Goal: Communication & Community: Share content

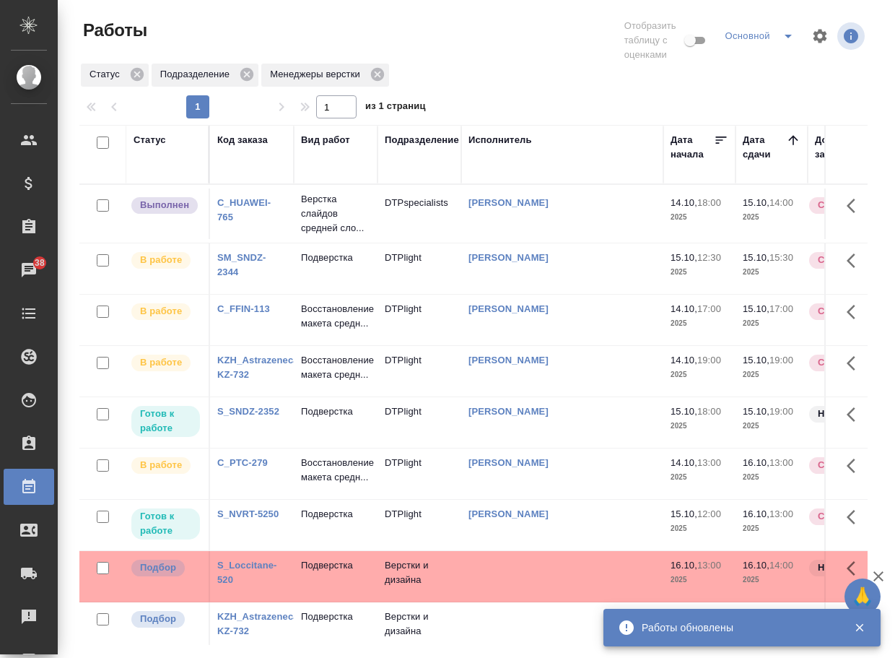
click at [321, 218] on p "Верстка слайдов средней сло..." at bounding box center [335, 213] width 69 height 43
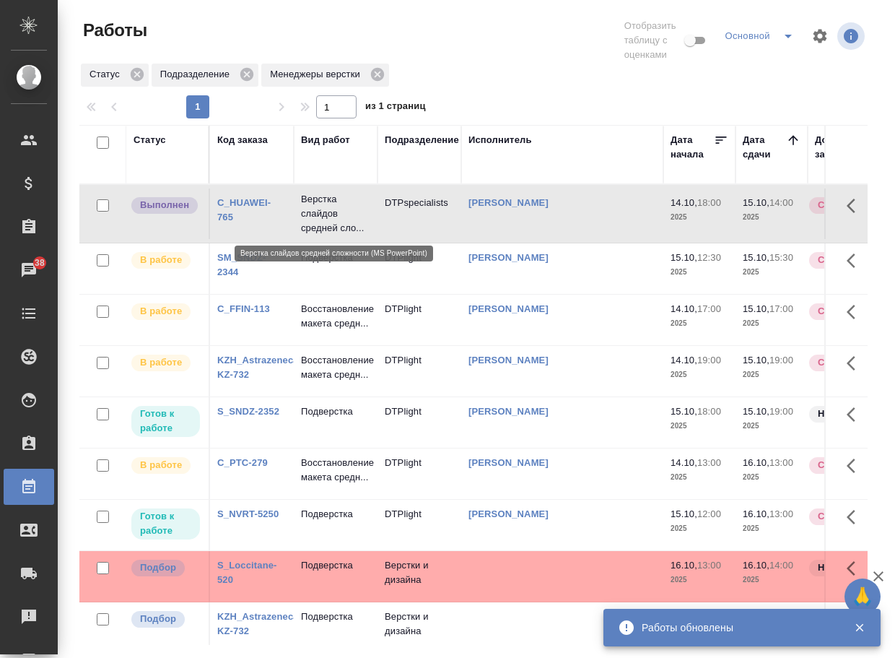
click at [321, 218] on p "Верстка слайдов средней сло..." at bounding box center [335, 213] width 69 height 43
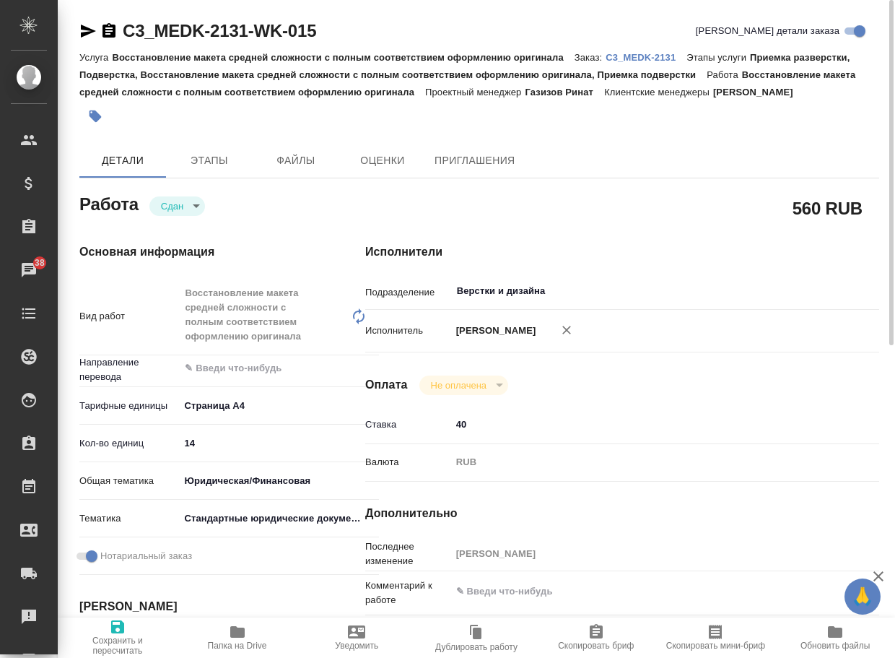
click at [648, 56] on p "C3_MEDK-2131" at bounding box center [646, 57] width 81 height 11
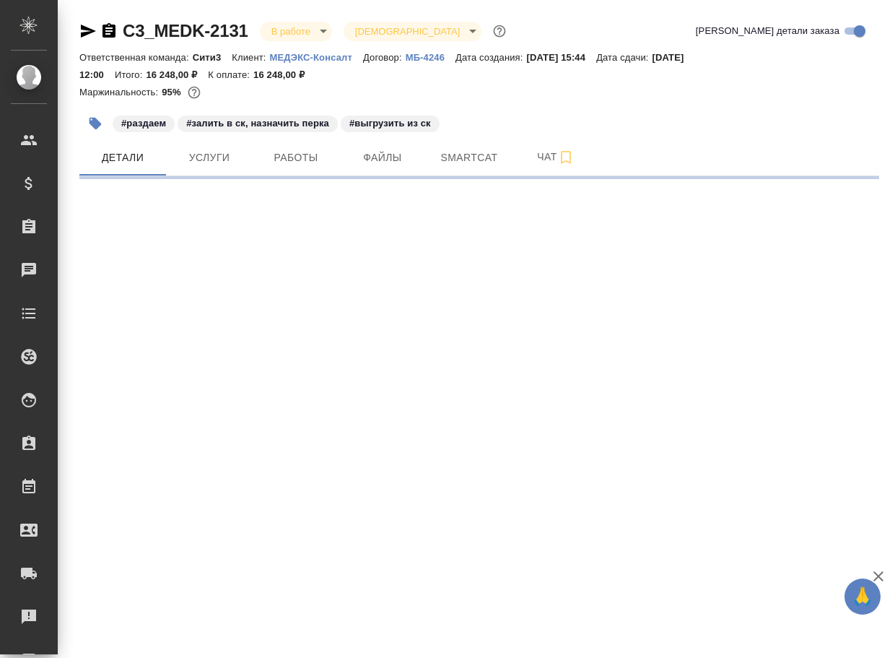
select select "RU"
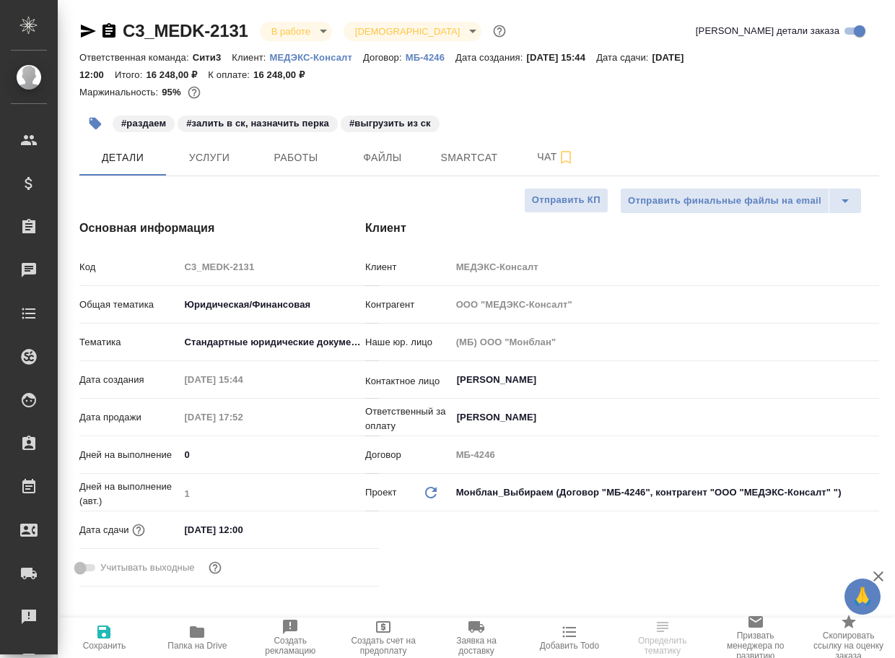
type textarea "x"
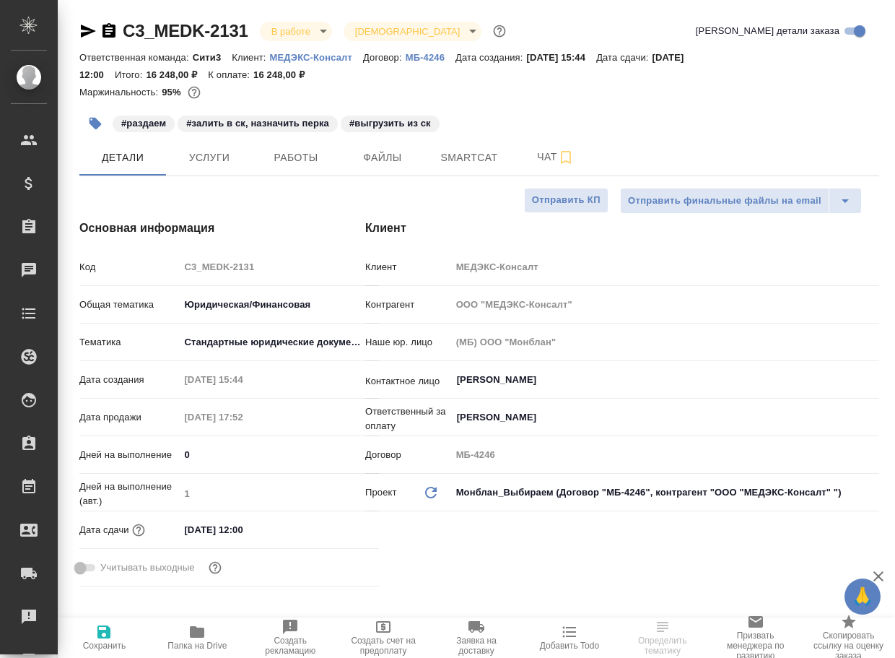
type textarea "x"
type input "Газизов Ринат"
type textarea "x"
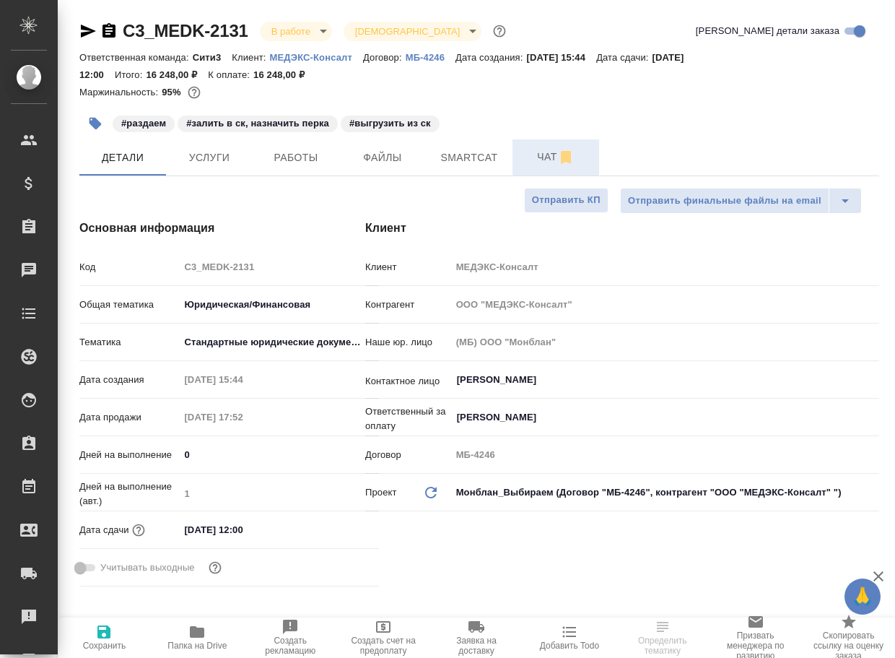
click at [539, 163] on span "Чат" at bounding box center [555, 157] width 69 height 18
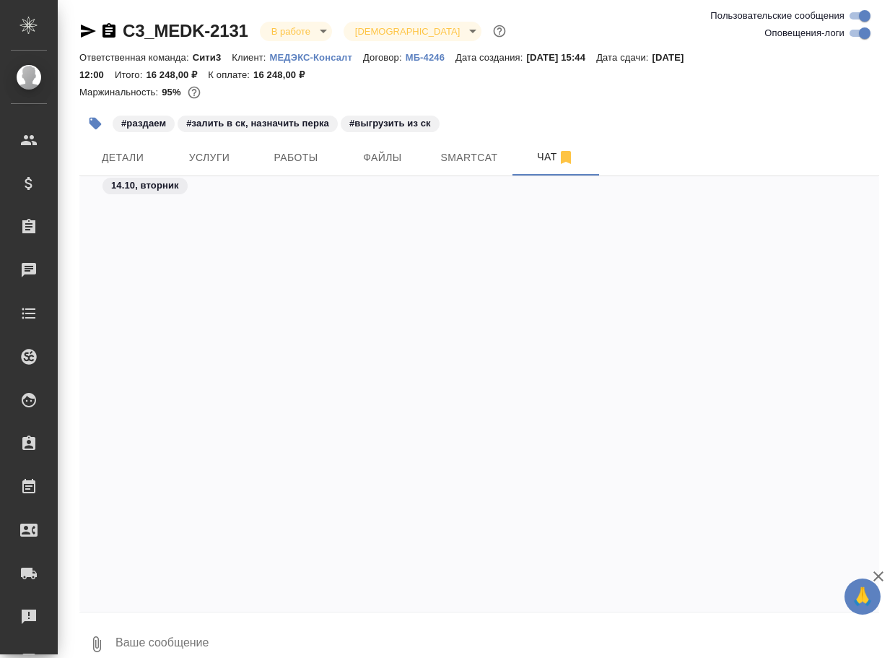
scroll to position [14232, 0]
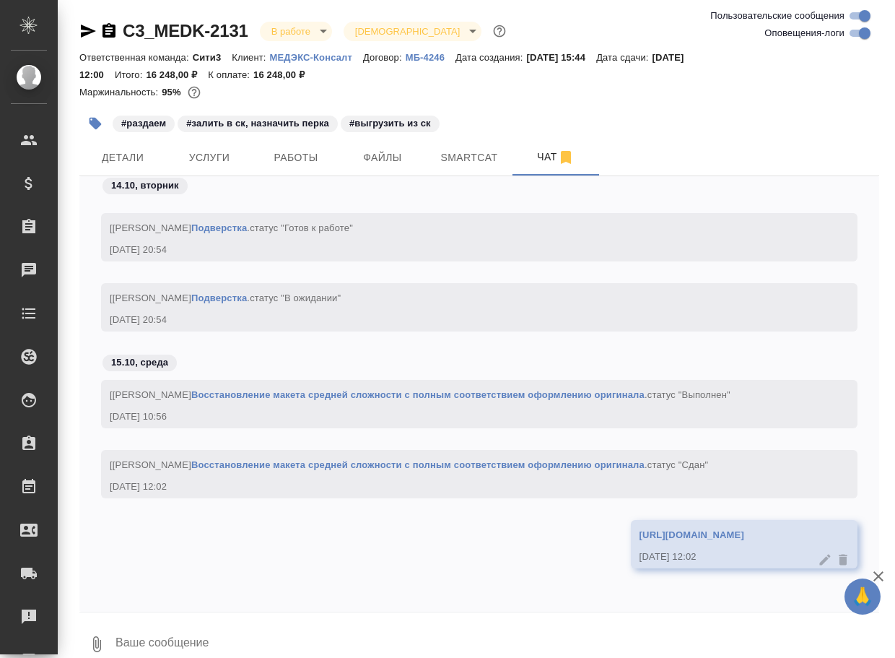
click at [640, 527] on div "https://drive.awatera.com/apps/files/files/10706244?dir=/Shares/%D0%9C%D0%95%D0…" at bounding box center [723, 533] width 167 height 18
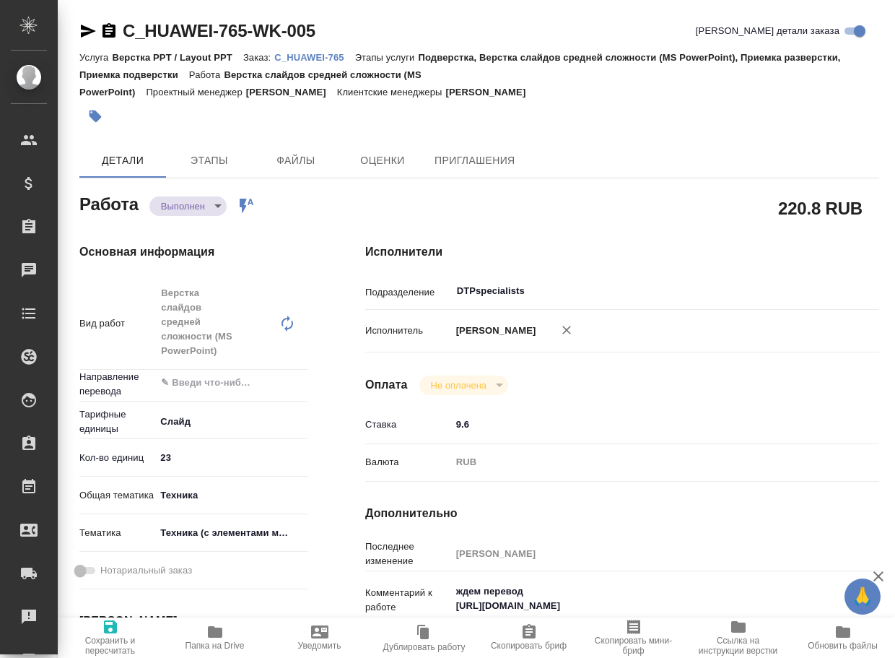
type textarea "x"
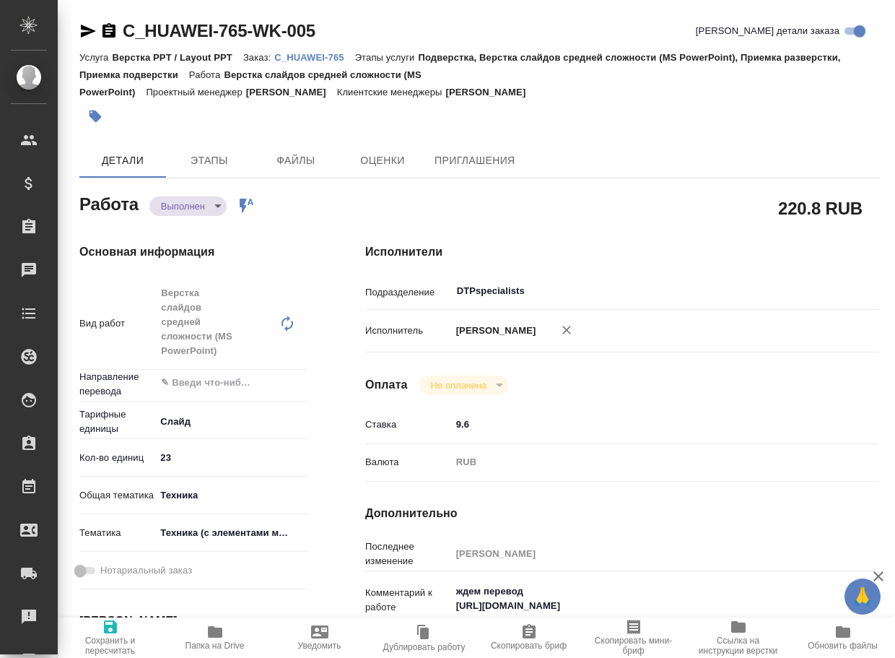
type textarea "x"
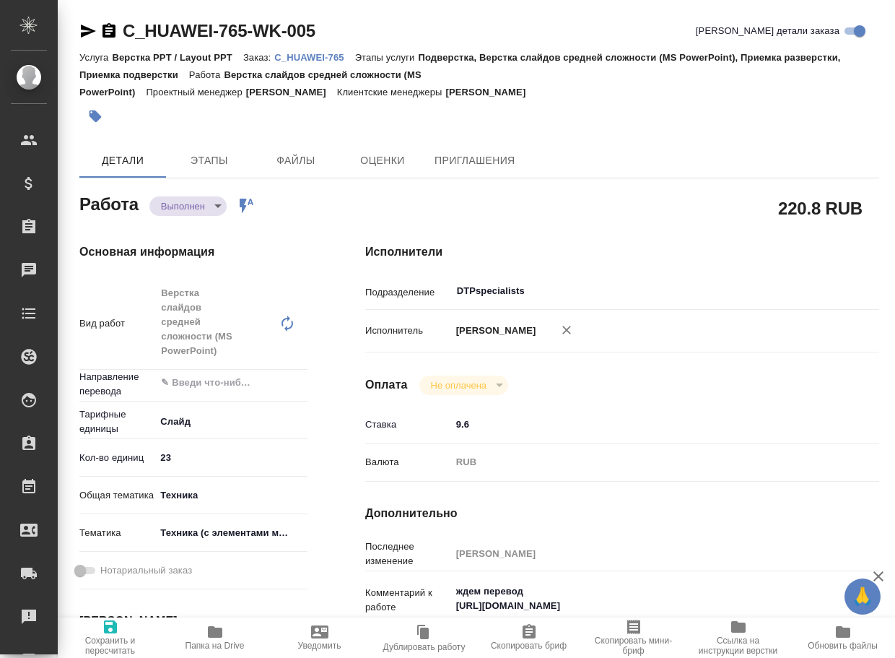
type textarea "x"
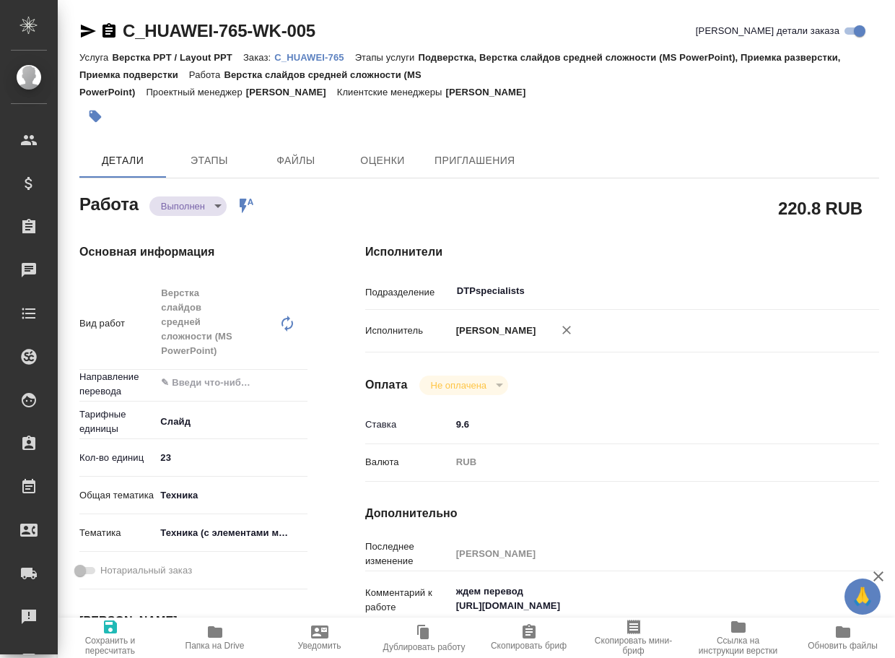
type textarea "x"
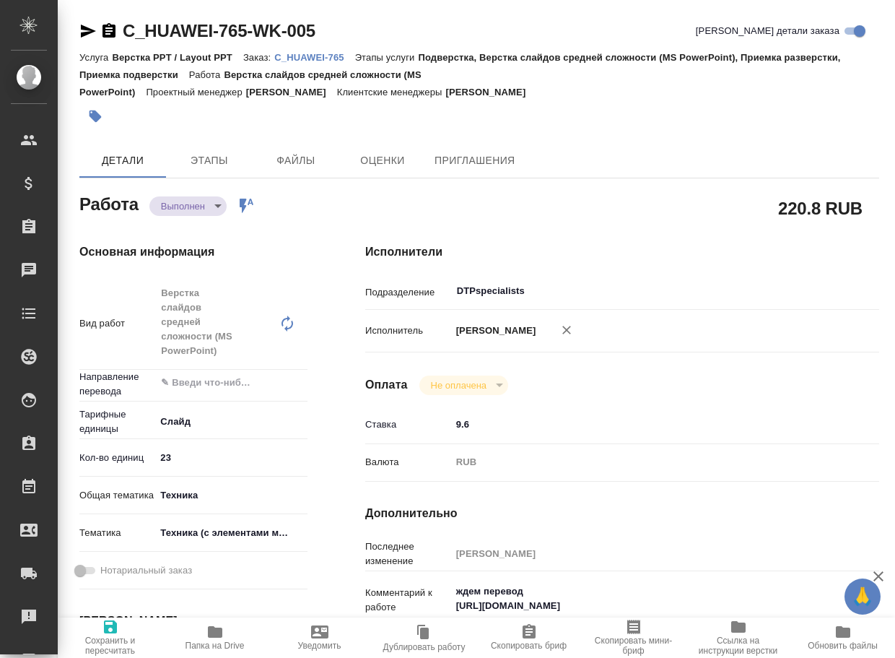
click at [209, 632] on icon "button" at bounding box center [215, 632] width 14 height 12
type textarea "x"
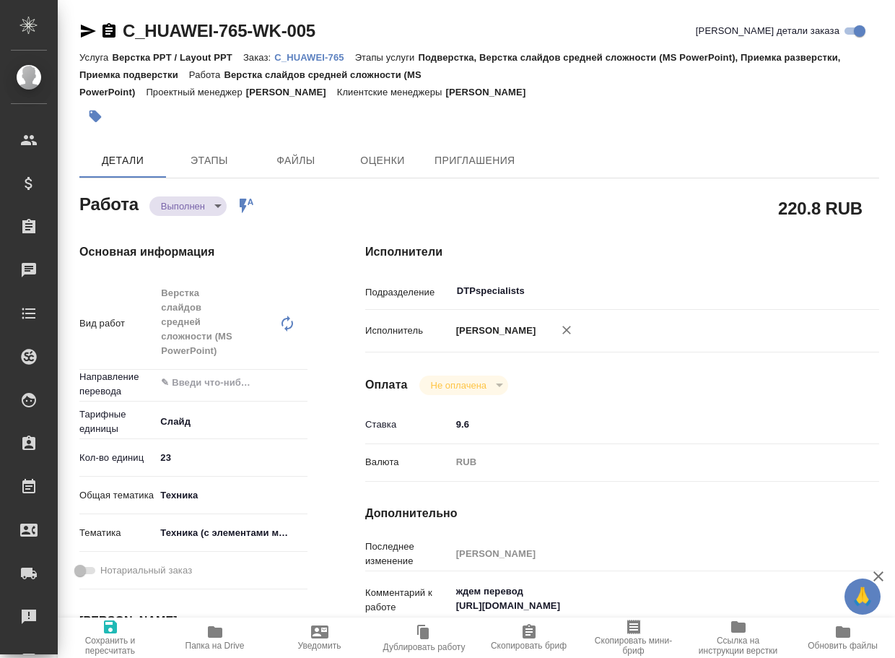
type textarea "x"
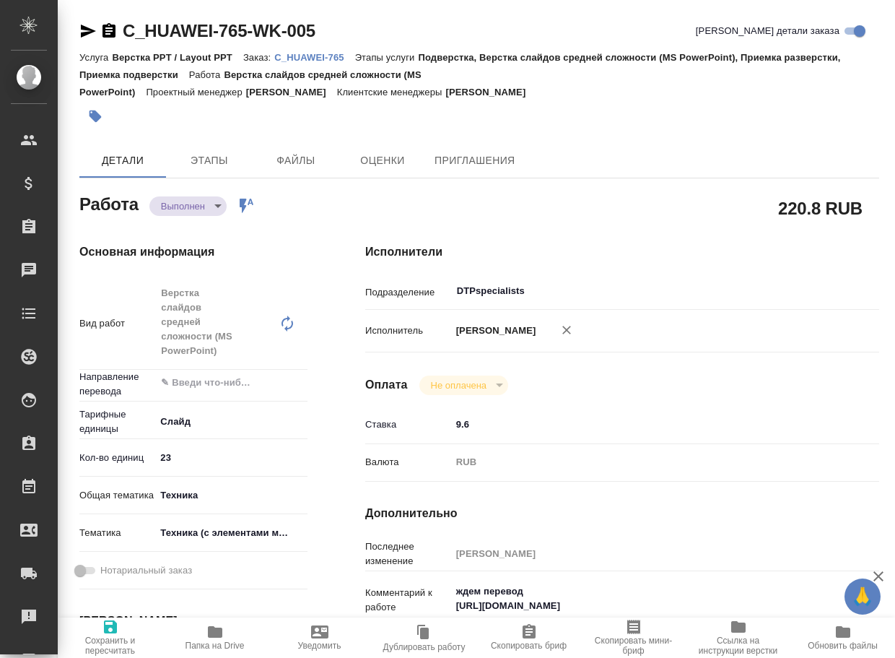
type textarea "x"
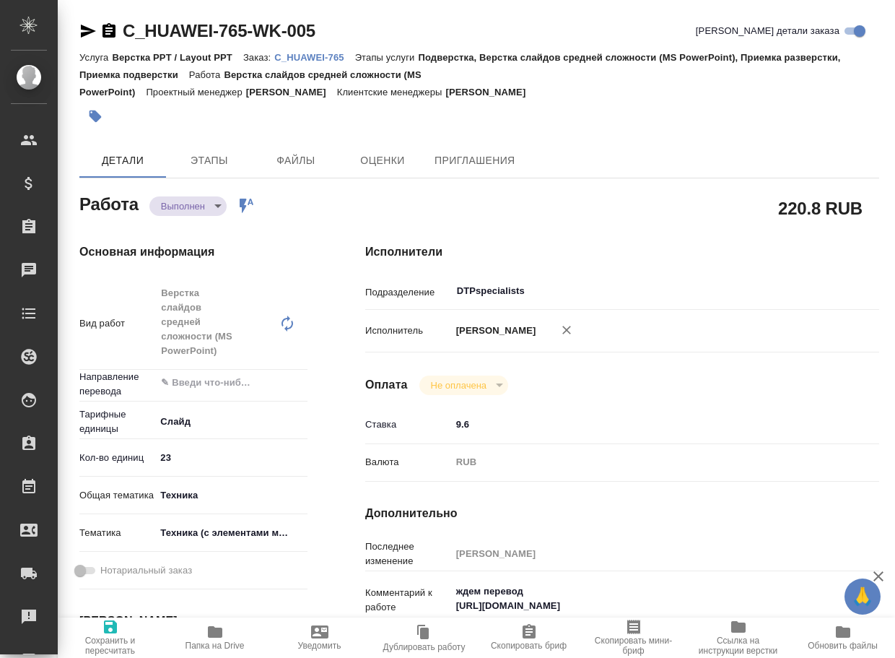
type textarea "x"
click at [173, 200] on body "🙏 .cls-1 fill:#fff; AWATERA Arsenyeva Vera Клиенты Спецификации Заказы 38 Чаты …" at bounding box center [447, 329] width 895 height 658
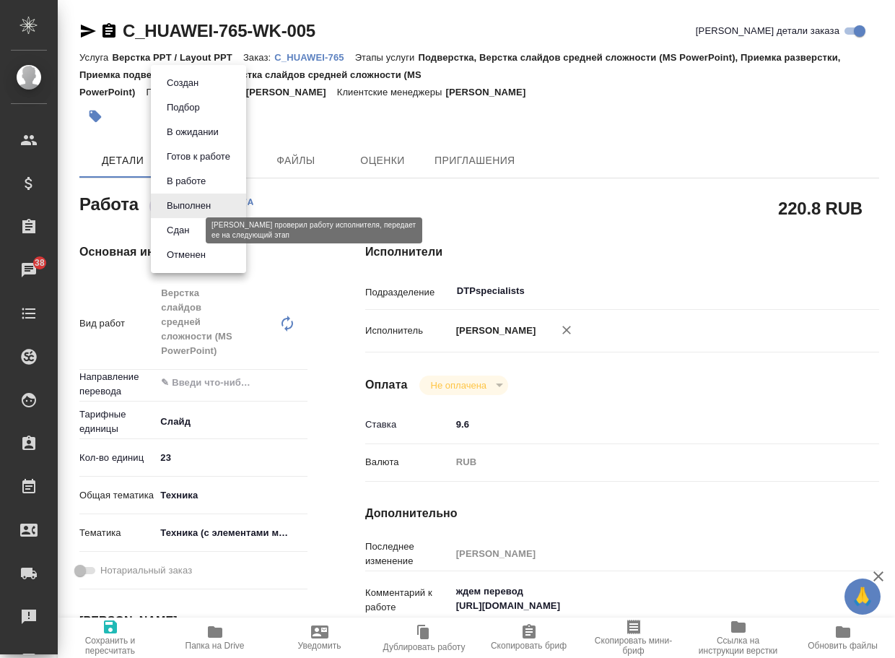
click at [179, 227] on button "Сдан" at bounding box center [177, 230] width 31 height 16
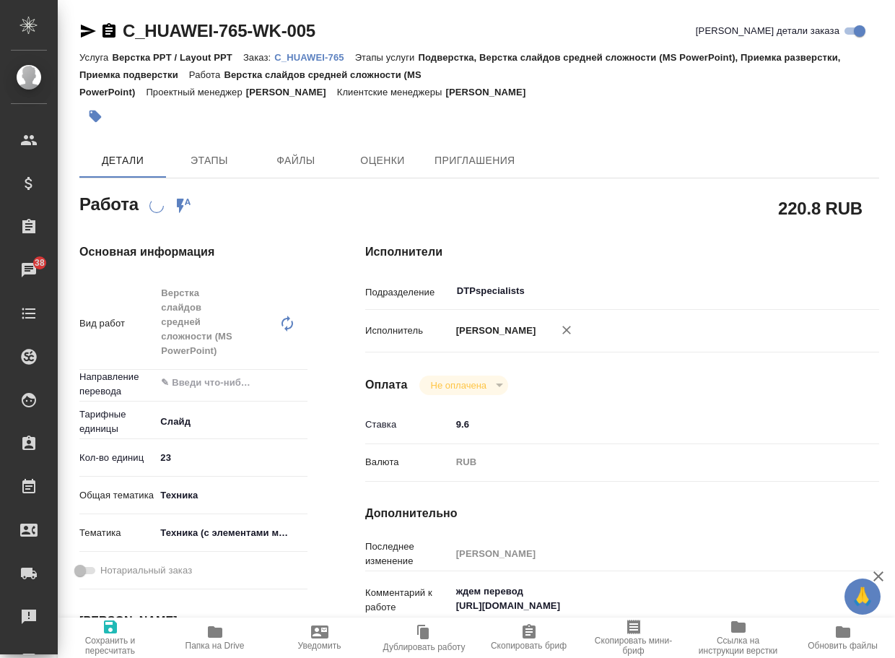
click at [312, 61] on p "C_HUAWEI-765" at bounding box center [314, 57] width 80 height 11
type textarea "x"
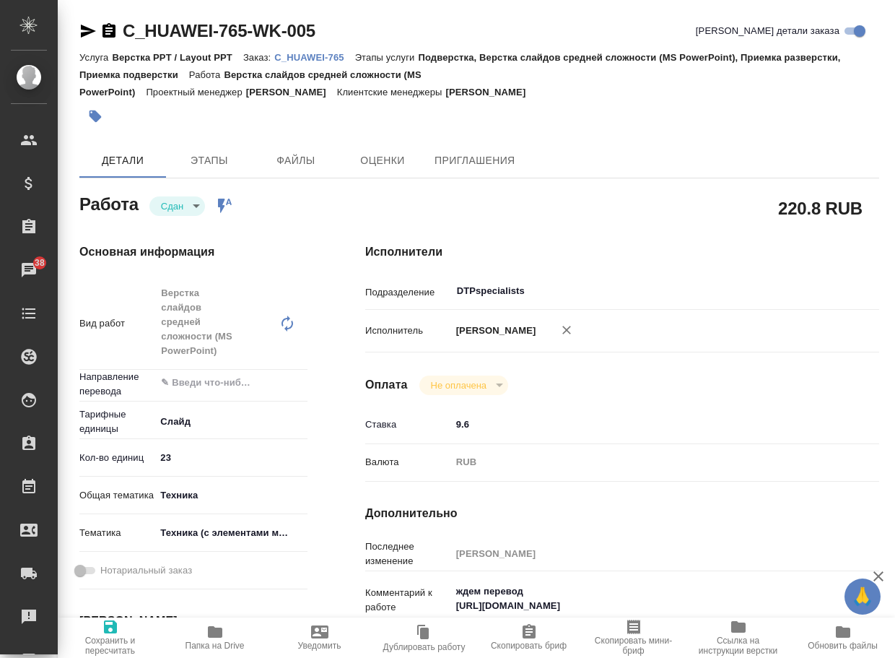
type textarea "x"
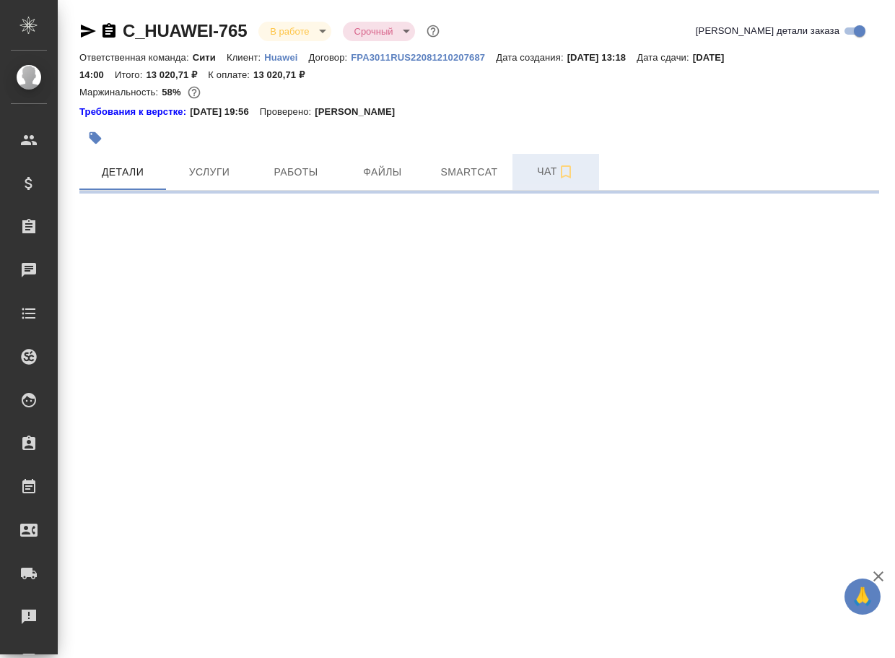
select select "RU"
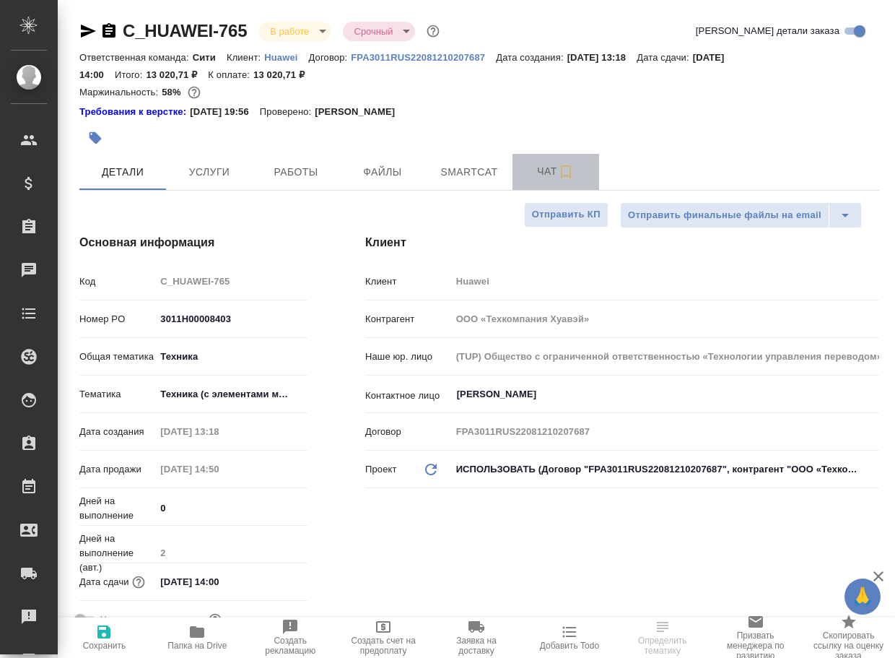
click at [537, 173] on span "Чат" at bounding box center [555, 171] width 69 height 18
type textarea "x"
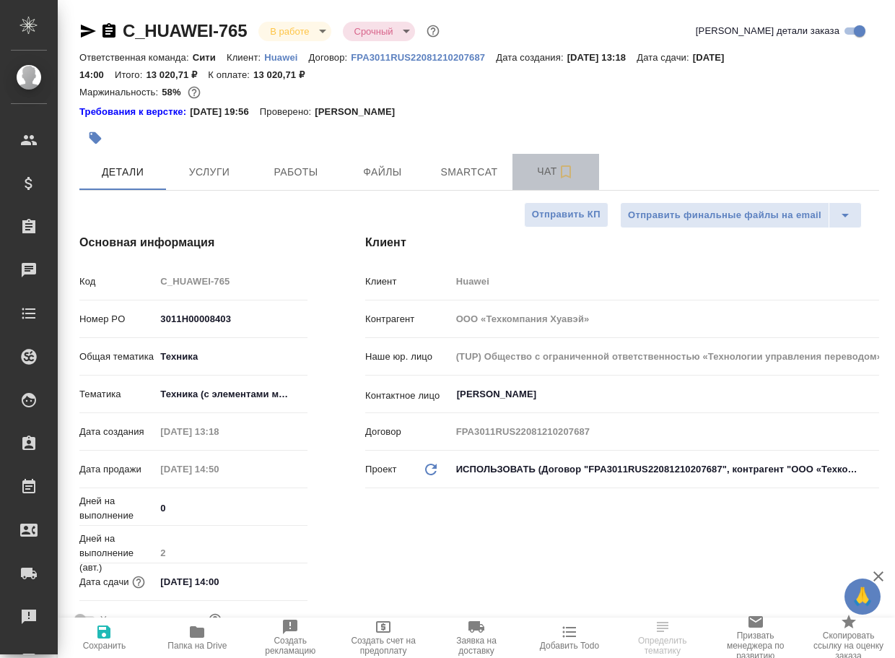
type textarea "x"
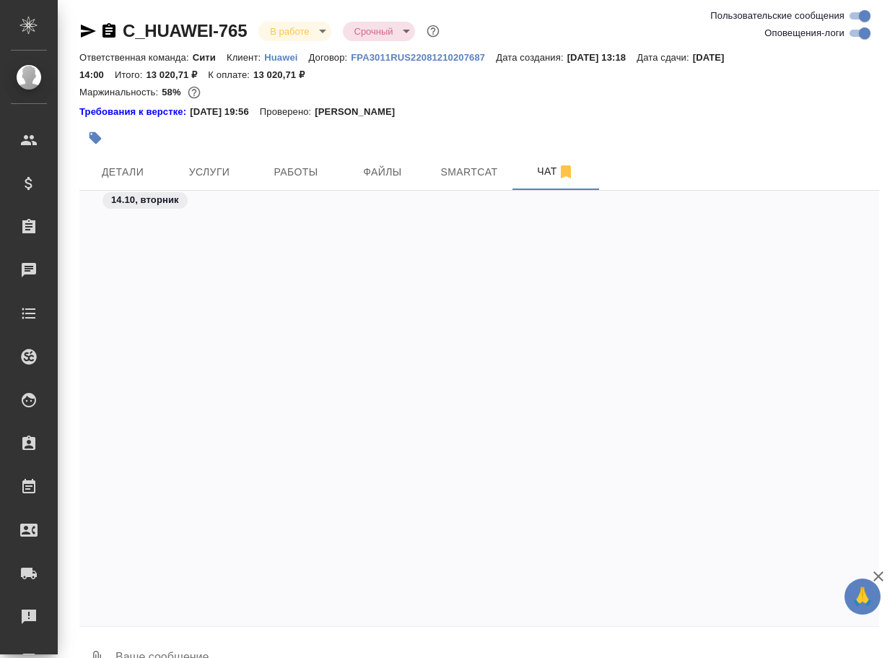
scroll to position [12577, 0]
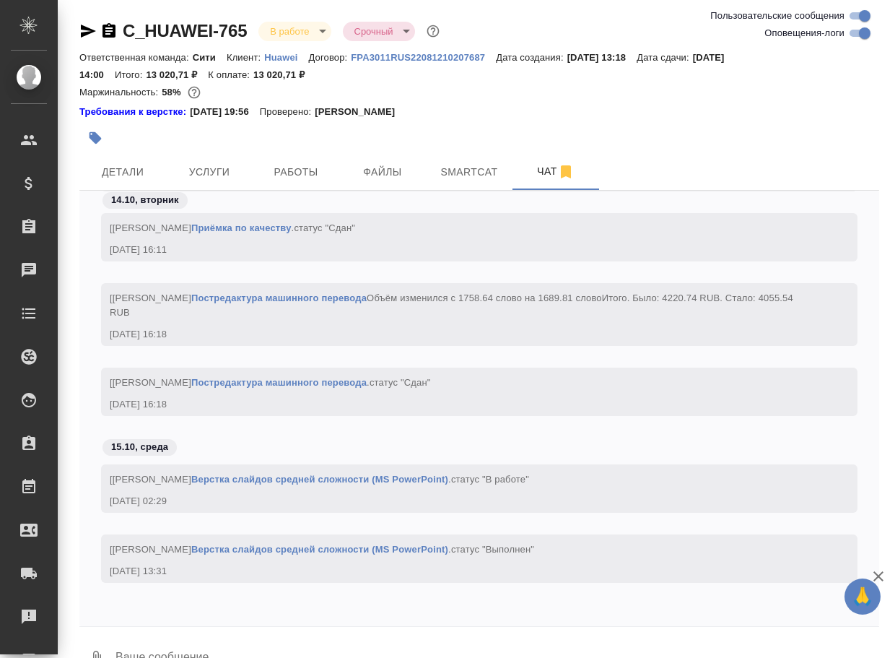
click at [186, 649] on textarea at bounding box center [496, 658] width 765 height 49
paste textarea "[URL][DOMAIN_NAME]"
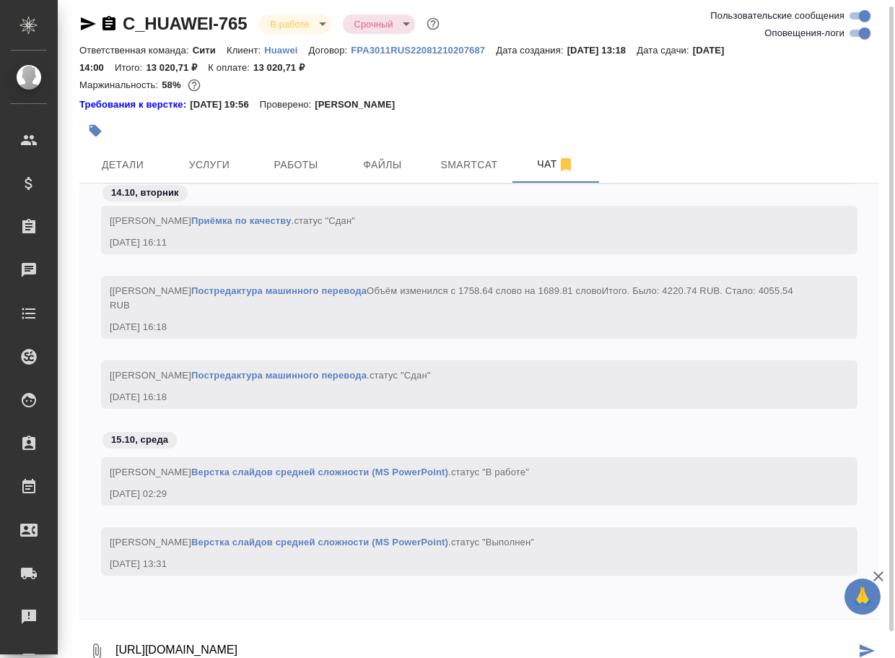
type textarea "[URL][DOMAIN_NAME]"
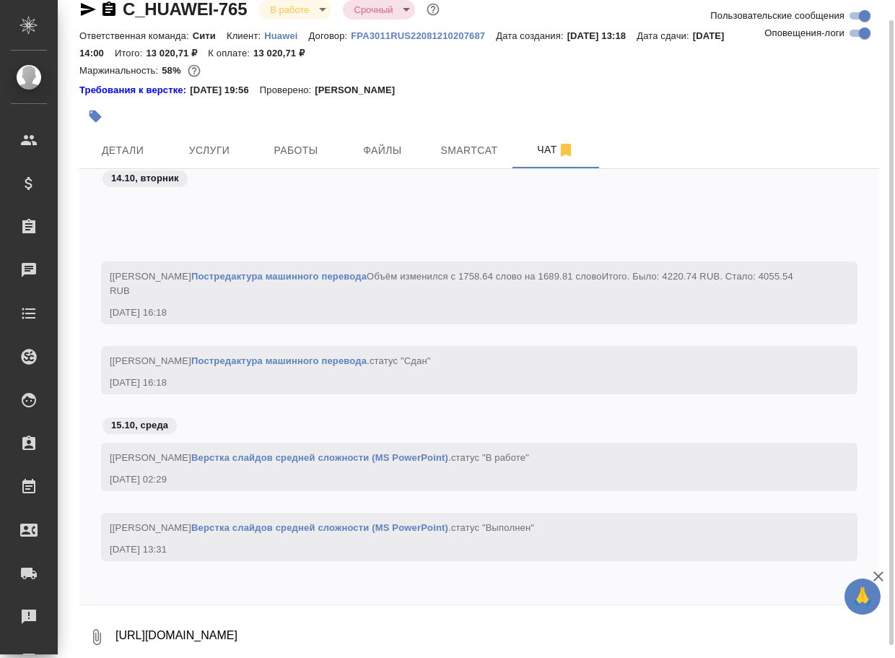
scroll to position [12732, 0]
